Goal: Transaction & Acquisition: Book appointment/travel/reservation

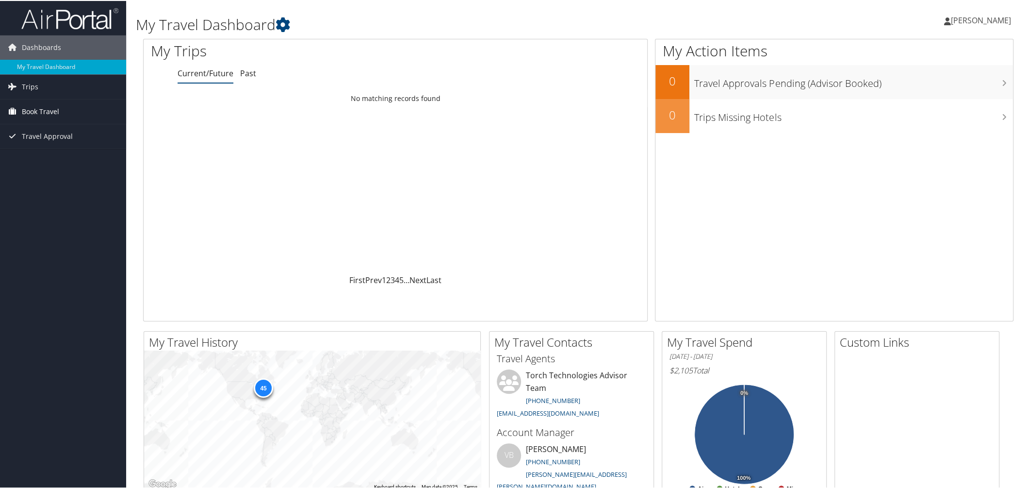
click at [29, 110] on span "Book Travel" at bounding box center [40, 111] width 37 height 24
click at [25, 131] on link "Agent Booking Request" at bounding box center [63, 130] width 126 height 15
click at [28, 86] on span "Trips" at bounding box center [30, 86] width 16 height 24
click at [29, 158] on span "Book Travel" at bounding box center [40, 154] width 37 height 24
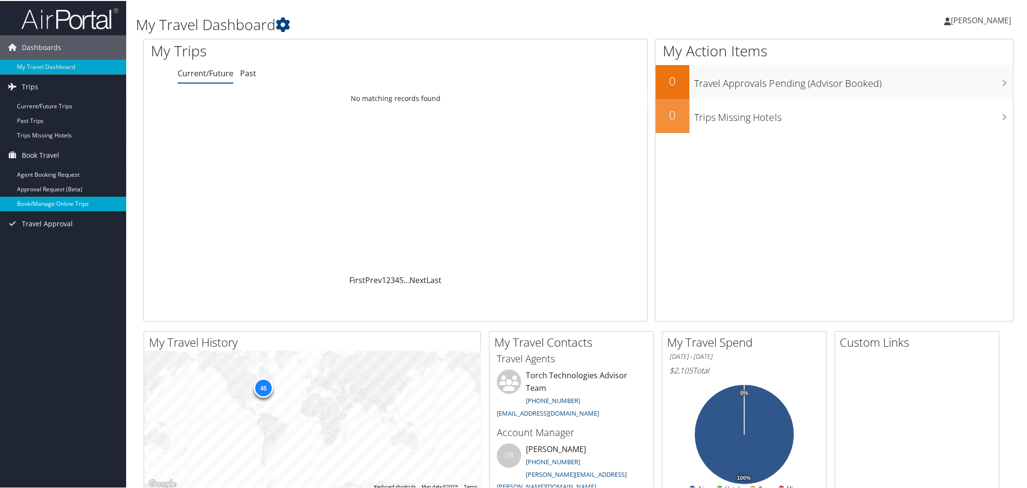
click at [51, 208] on link "Book/Manage Online Trips" at bounding box center [63, 203] width 126 height 15
click at [54, 206] on link "Book/Manage Online Trips" at bounding box center [63, 203] width 126 height 15
